Goal: Check status: Check status

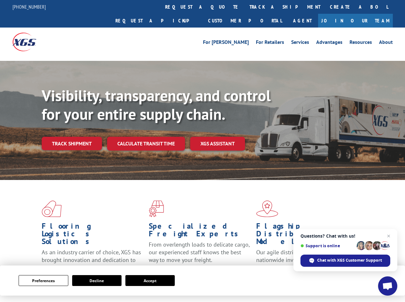
click at [202, 151] on div "Visibility, transparency, and control for your entire supply chain. Track shipm…" at bounding box center [223, 131] width 363 height 89
click at [43, 281] on button "Preferences" at bounding box center [43, 280] width 49 height 11
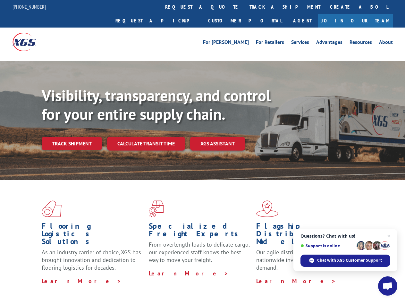
click at [97, 281] on div "Flooring Logistics Solutions As an industry carrier of choice, XGS has brought …" at bounding box center [202, 244] width 405 height 129
click at [150, 281] on div "Flooring Logistics Solutions As an industry carrier of choice, XGS has brought …" at bounding box center [202, 244] width 405 height 129
click at [202, 151] on div "Visibility, transparency, and control for your entire supply chain. Track shipm…" at bounding box center [223, 131] width 363 height 89
click at [245, 7] on link "track a shipment" at bounding box center [285, 7] width 80 height 14
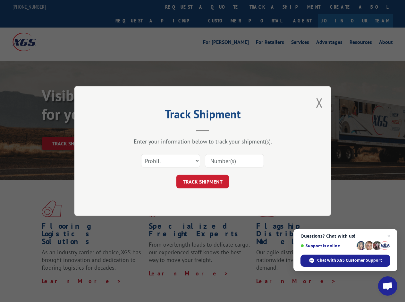
click at [224, 7] on div "Track Shipment Enter your information below to track your shipment(s). Select c…" at bounding box center [202, 151] width 405 height 302
click at [264, 7] on div "Track Shipment Enter your information below to track your shipment(s). Select c…" at bounding box center [202, 151] width 405 height 302
click at [71, 129] on div "Track Shipment Enter your information below to track your shipment(s). Select c…" at bounding box center [202, 151] width 405 height 302
click at [146, 129] on header "Track Shipment" at bounding box center [202, 121] width 192 height 22
